Goal: Task Accomplishment & Management: Manage account settings

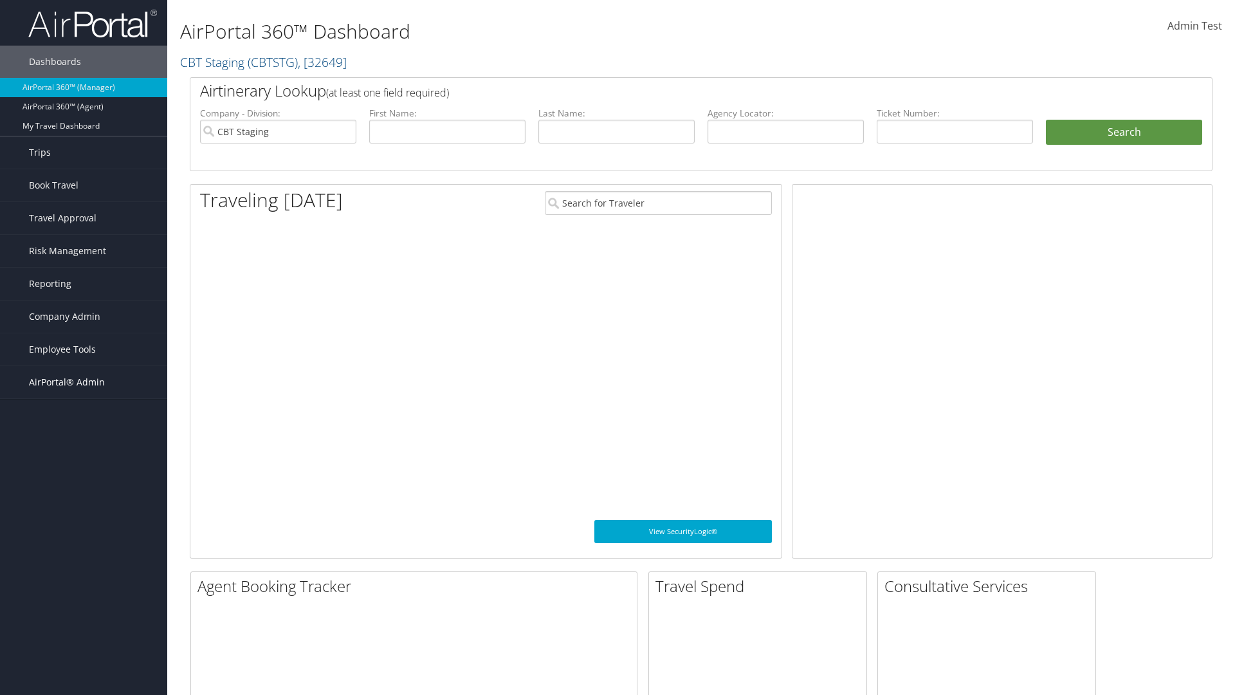
click at [84, 382] on span "AirPortal® Admin" at bounding box center [67, 382] width 76 height 32
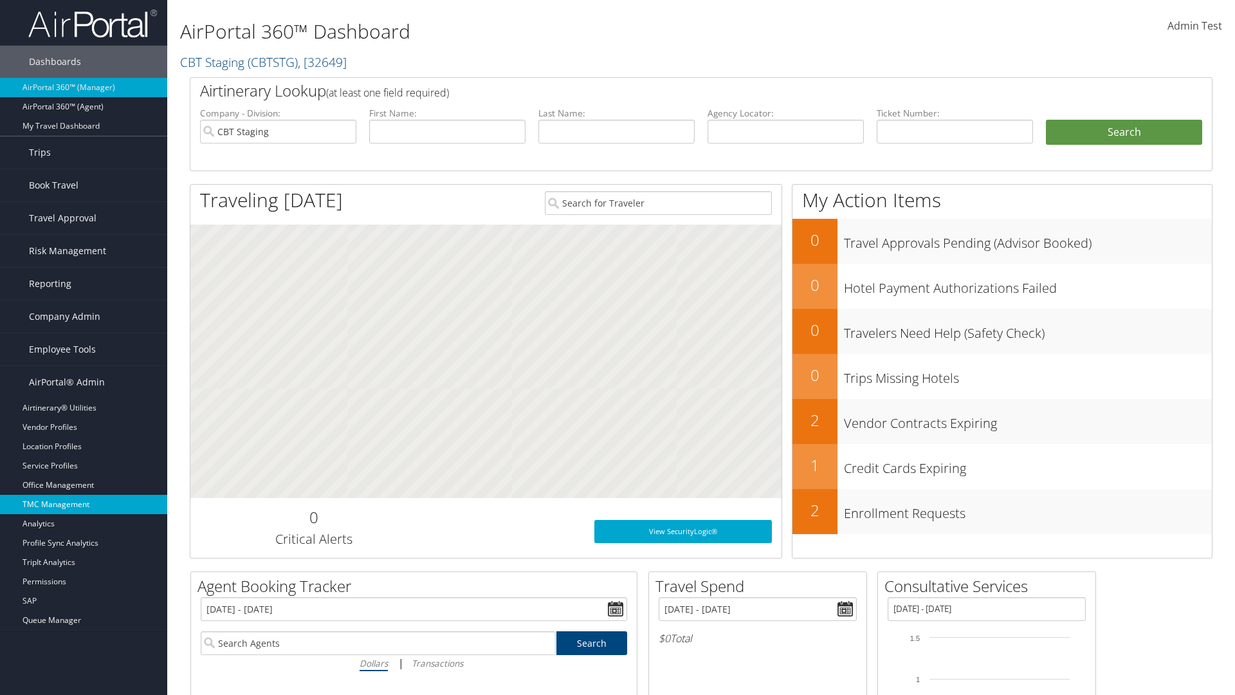
click at [84, 504] on link "TMC Management" at bounding box center [83, 504] width 167 height 19
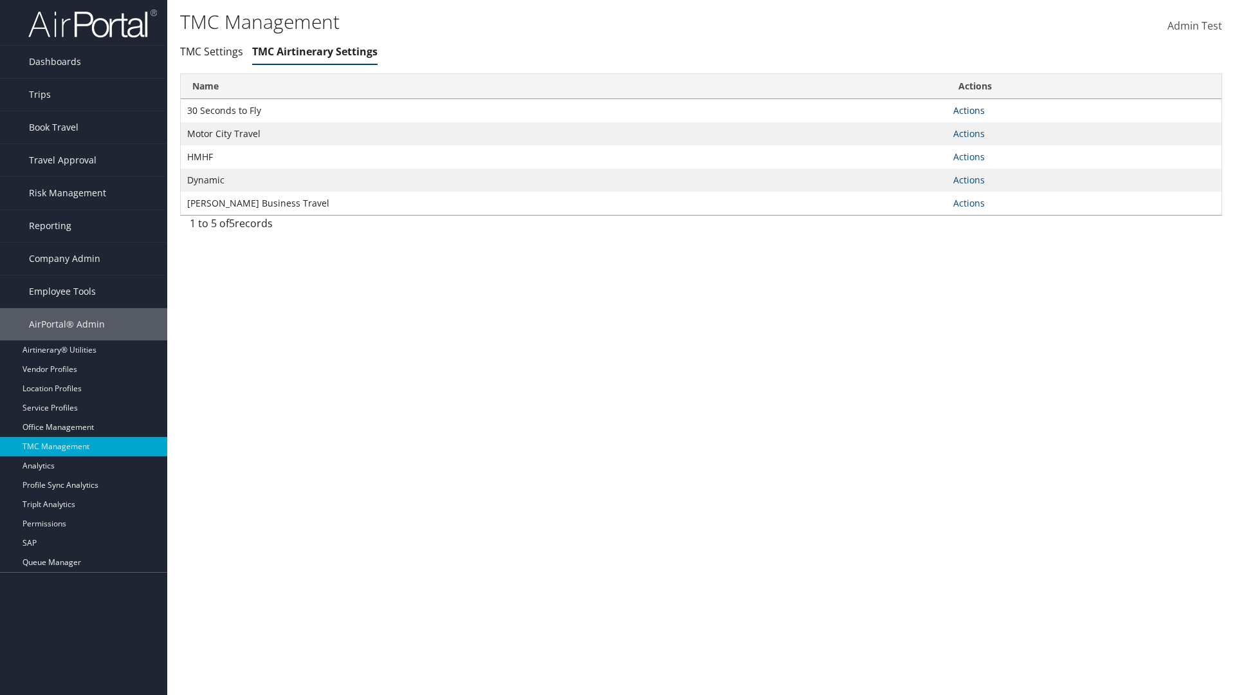
click at [969, 110] on link "Actions" at bounding box center [969, 110] width 32 height 12
click at [921, 172] on link "Manage Air notes" at bounding box center [921, 173] width 118 height 22
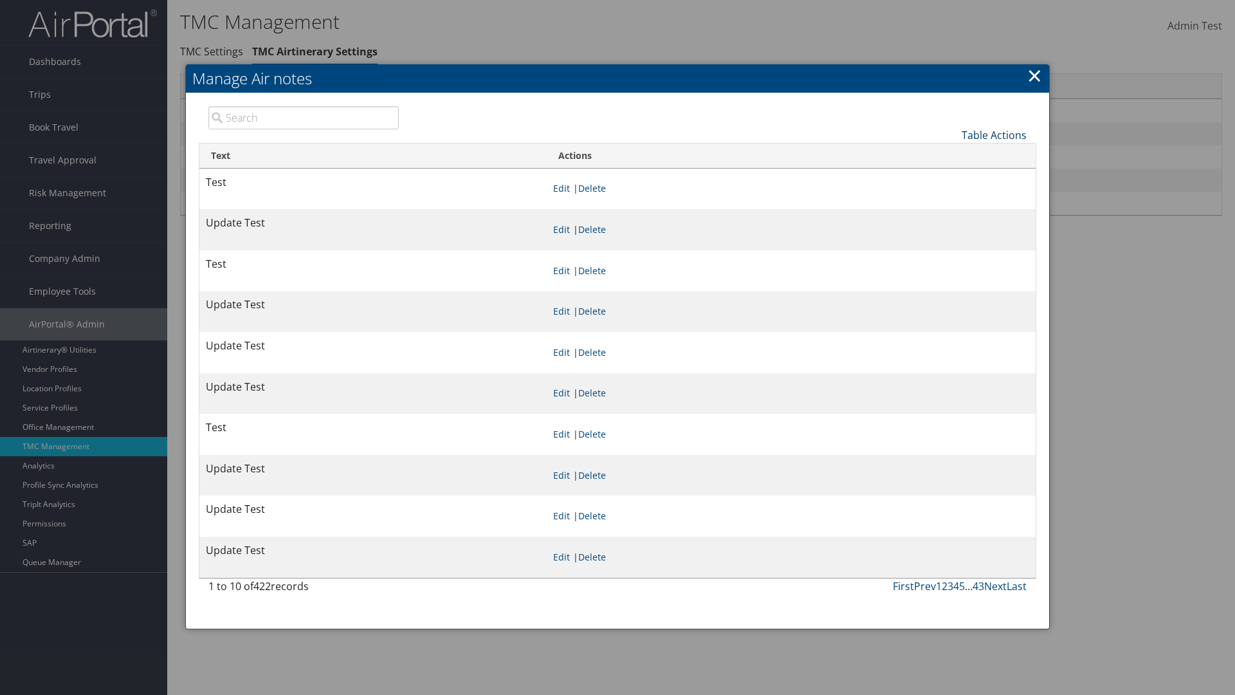
click at [994, 134] on link "Table Actions" at bounding box center [993, 135] width 65 height 14
click at [951, 154] on link "New Record" at bounding box center [950, 155] width 169 height 22
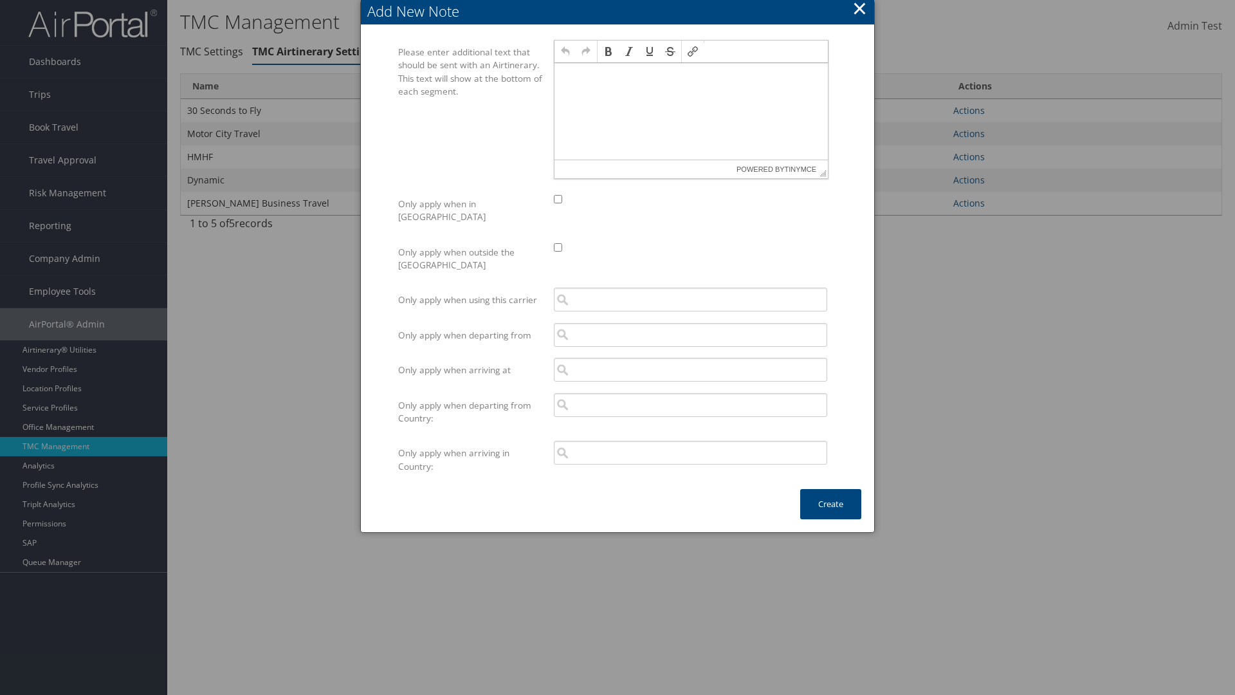
click at [691, 75] on p at bounding box center [691, 75] width 263 height 10
click at [830, 491] on button "Create" at bounding box center [830, 504] width 61 height 30
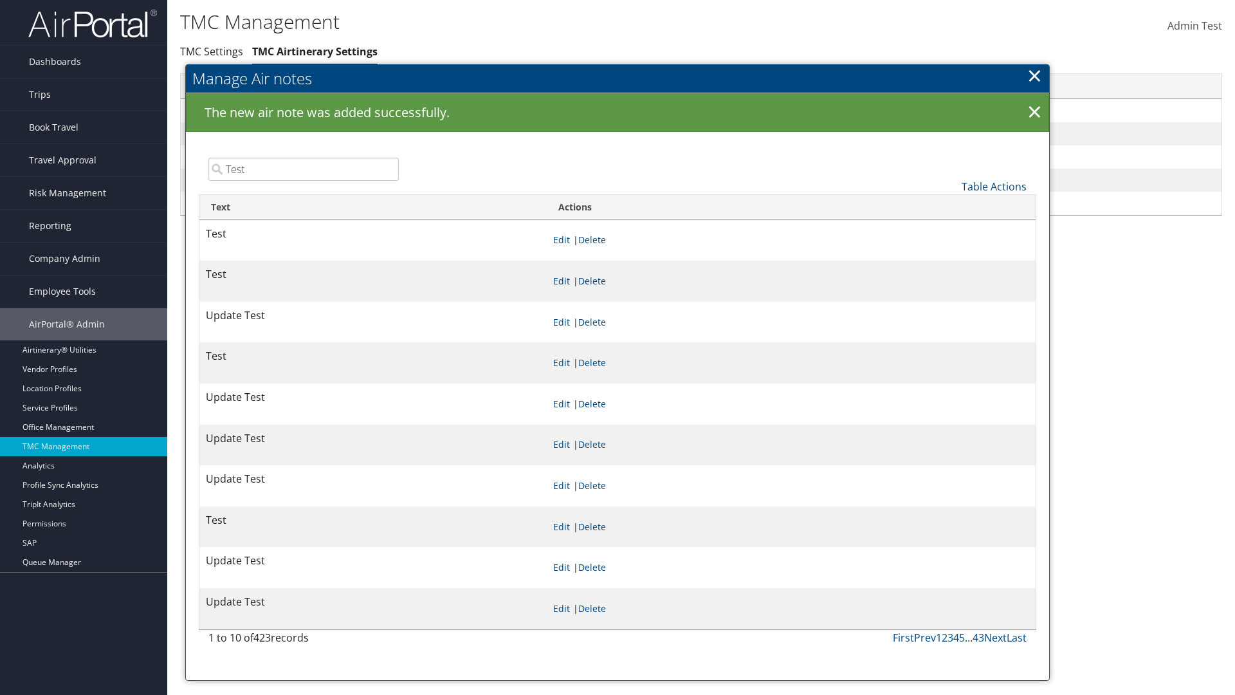
type input "Test"
click at [570, 280] on link "Edit" at bounding box center [561, 281] width 17 height 12
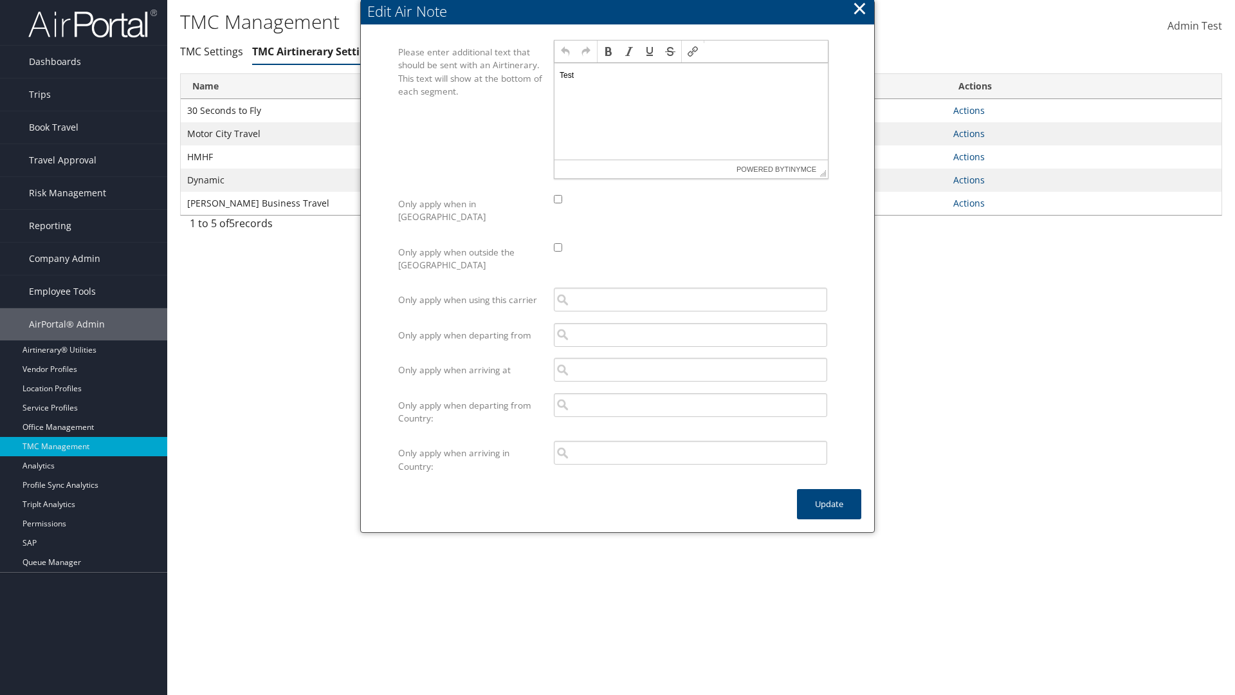
click at [691, 75] on p "Test" at bounding box center [691, 75] width 263 height 10
click at [829, 491] on button "Update" at bounding box center [829, 504] width 64 height 30
